Goal: Information Seeking & Learning: Learn about a topic

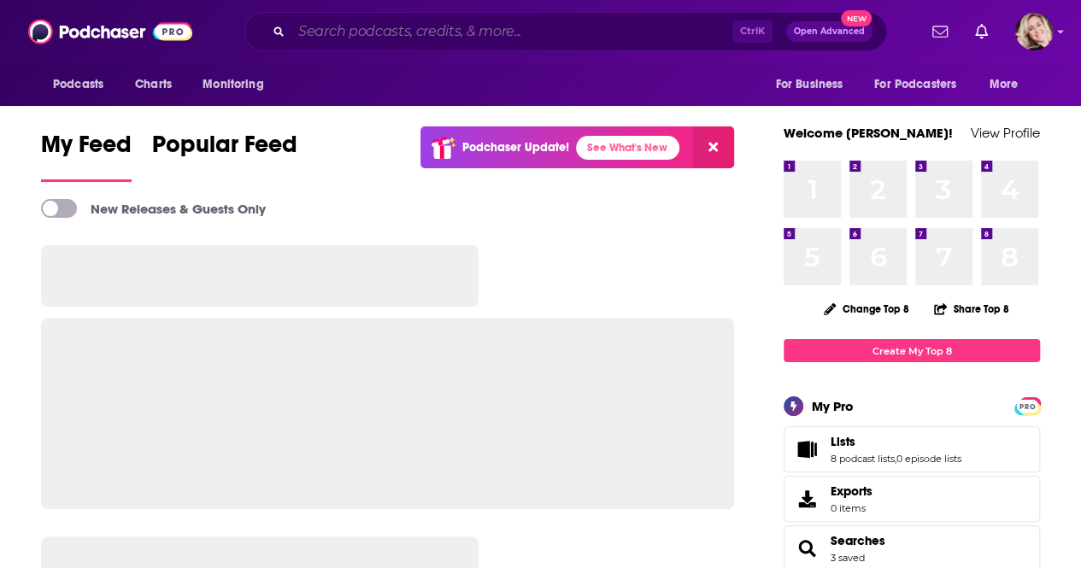
drag, startPoint x: 0, startPoint y: 0, endPoint x: 340, endPoint y: 26, distance: 341.1
click at [340, 26] on input "Search podcasts, credits, & more..." at bounding box center [511, 31] width 441 height 27
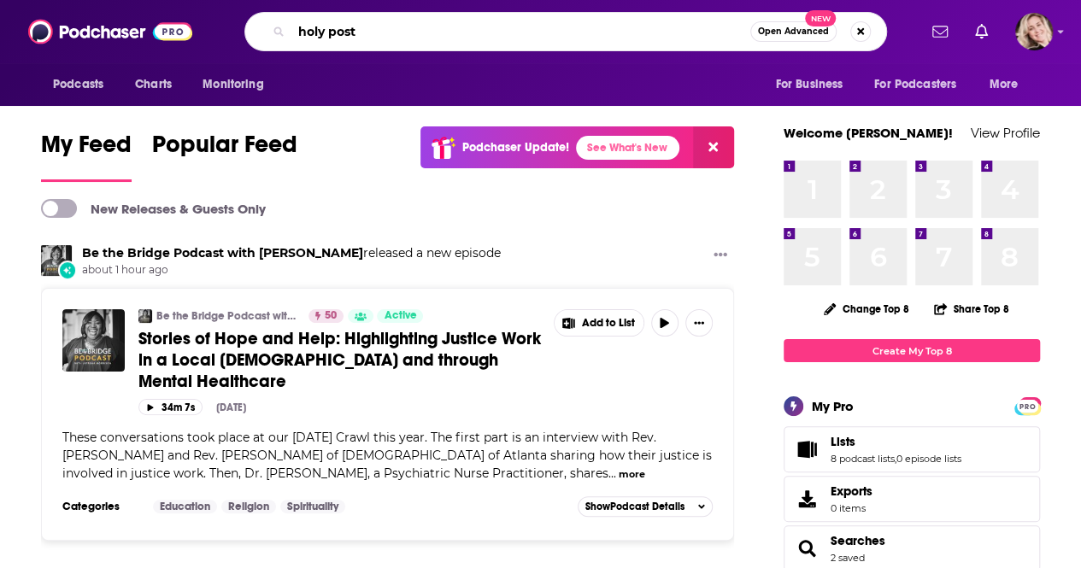
type input "holy post"
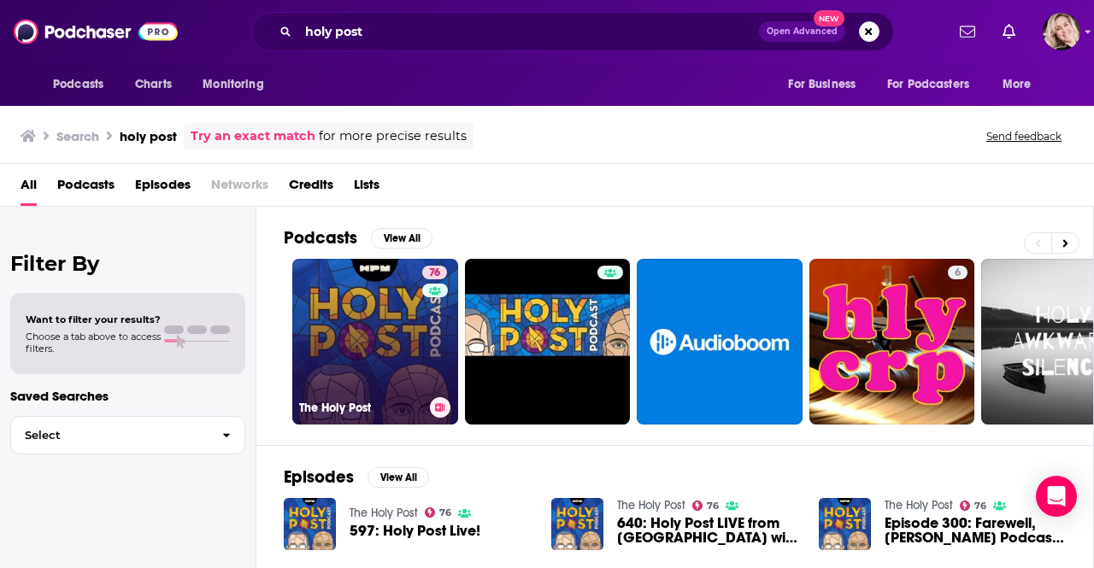
click at [378, 302] on link "76 The Holy Post" at bounding box center [375, 342] width 166 height 166
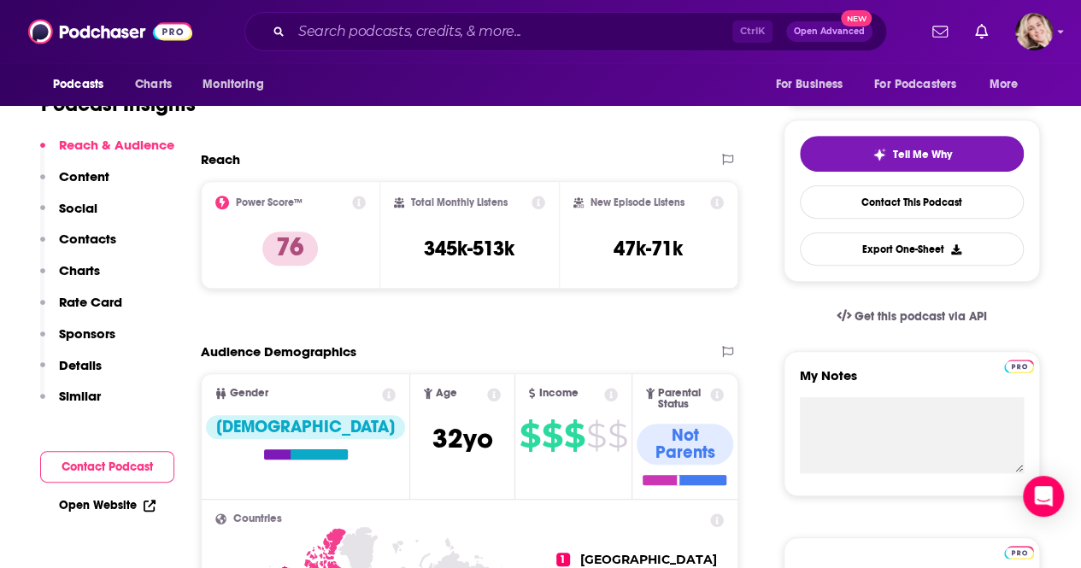
scroll to position [347, 0]
